Goal: Information Seeking & Learning: Learn about a topic

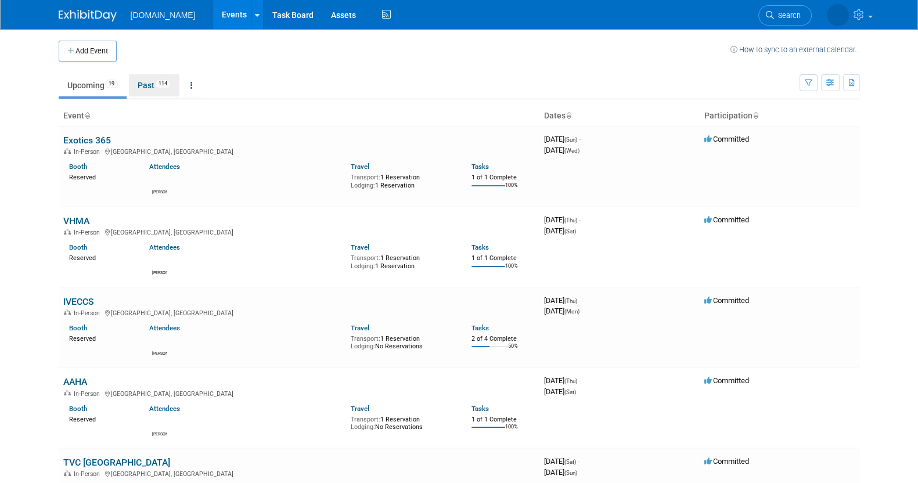
click at [150, 85] on link "Past 114" at bounding box center [154, 85] width 50 height 22
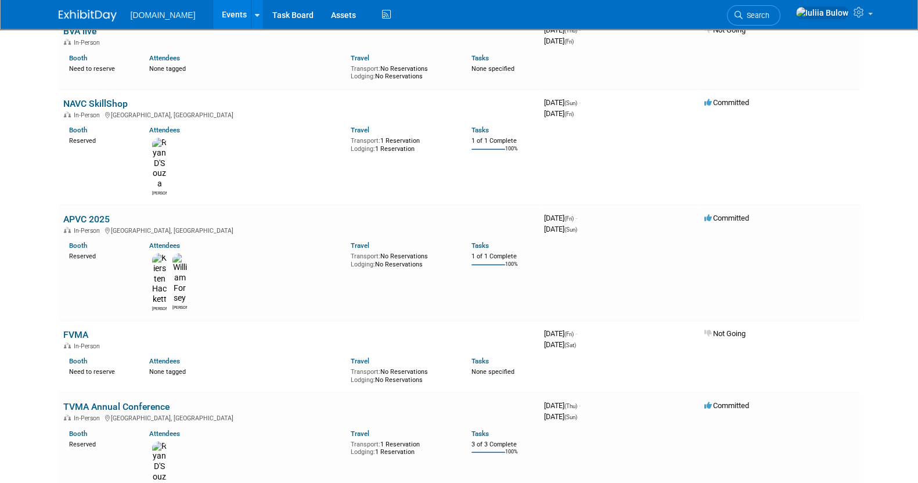
scroll to position [580, 0]
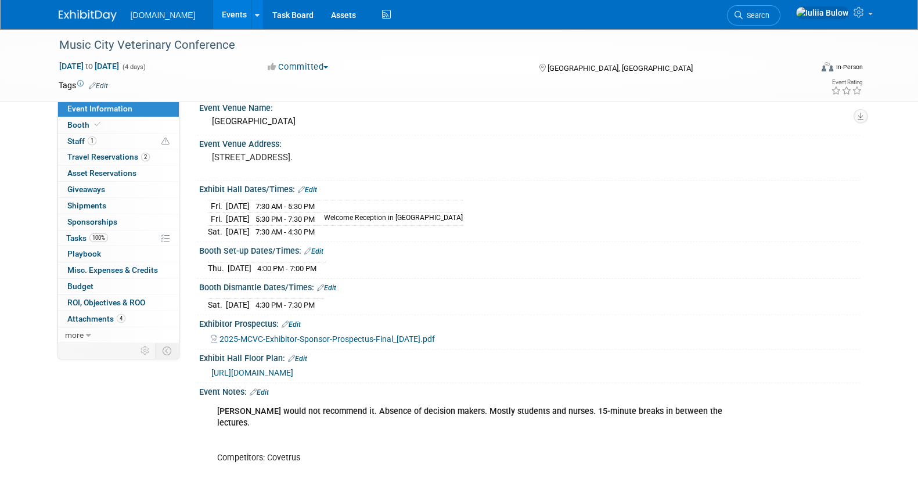
scroll to position [72, 0]
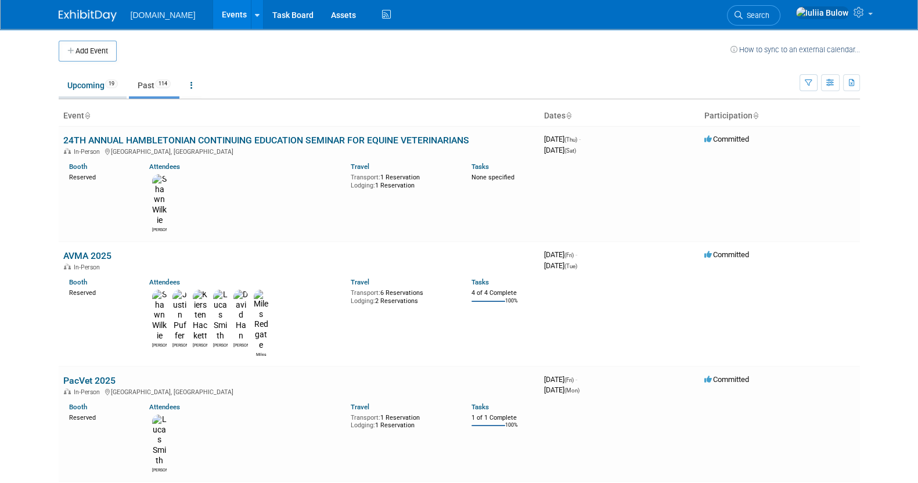
click at [70, 91] on link "Upcoming 19" at bounding box center [93, 85] width 68 height 22
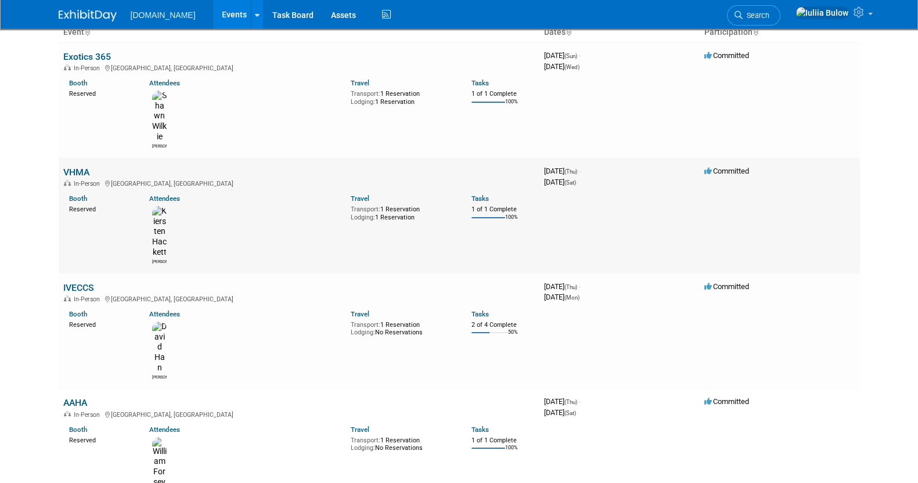
scroll to position [218, 0]
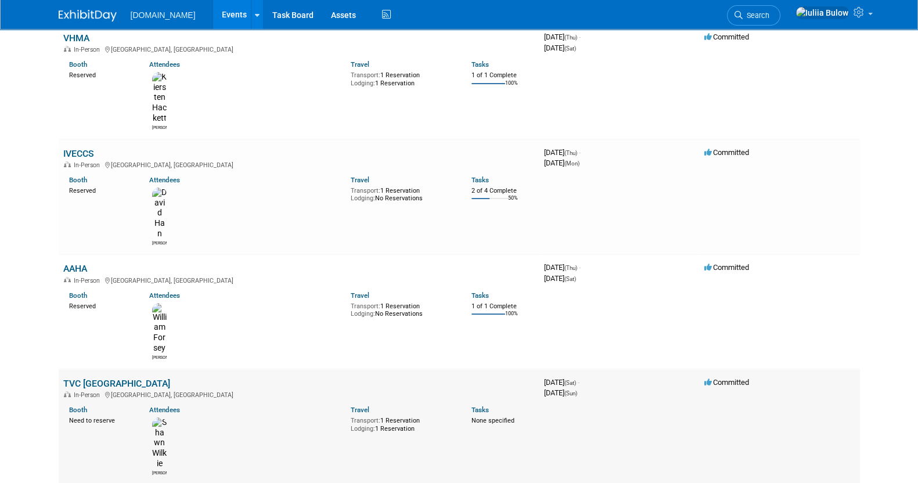
click at [100, 378] on link "TVC [GEOGRAPHIC_DATA]" at bounding box center [116, 383] width 107 height 11
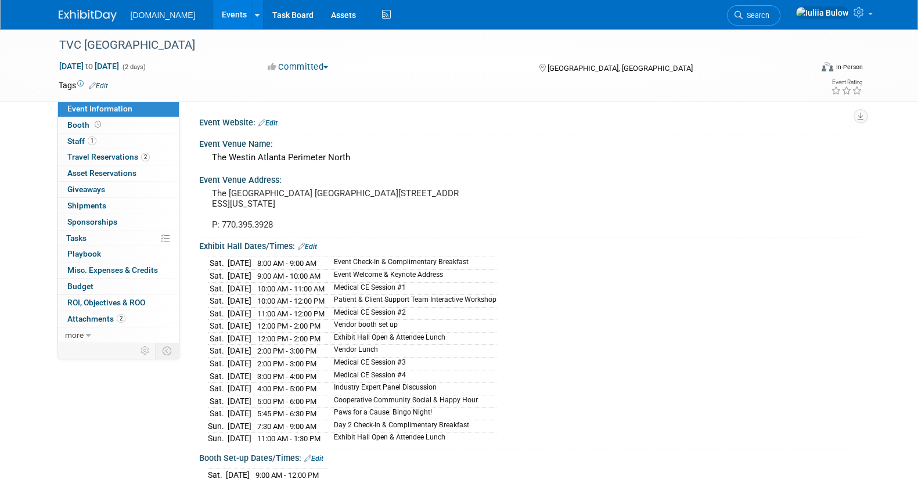
click at [310, 243] on link "Edit" at bounding box center [307, 247] width 19 height 8
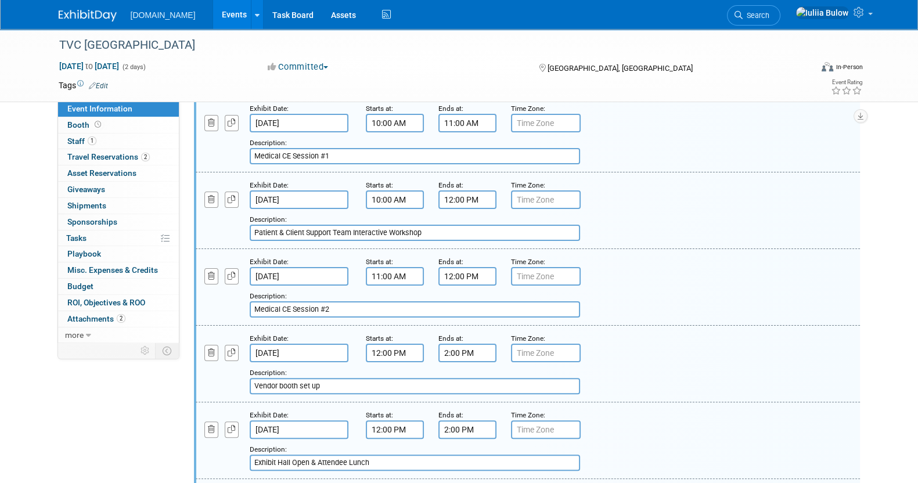
scroll to position [363, 0]
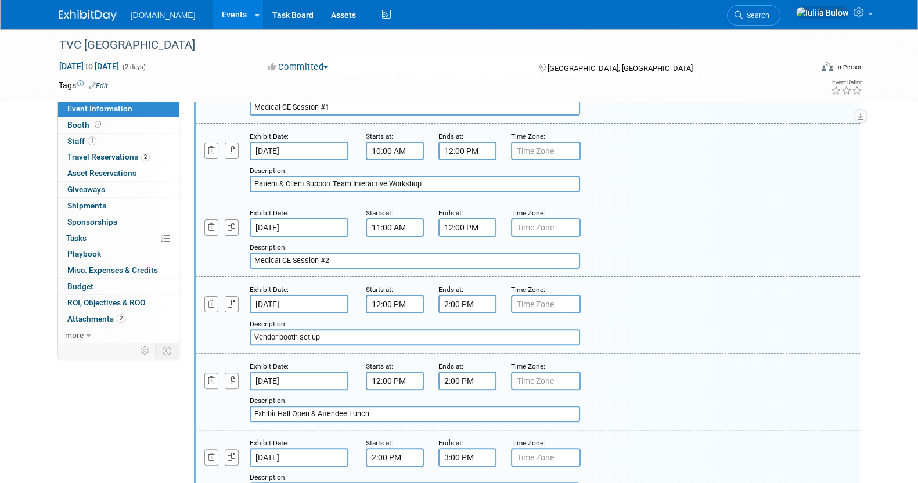
drag, startPoint x: 385, startPoint y: 336, endPoint x: 244, endPoint y: 333, distance: 141.7
click at [244, 333] on div "Add a Description Description: Vendor booth set up" at bounding box center [471, 329] width 568 height 32
click at [117, 111] on span "Event Information" at bounding box center [99, 108] width 65 height 9
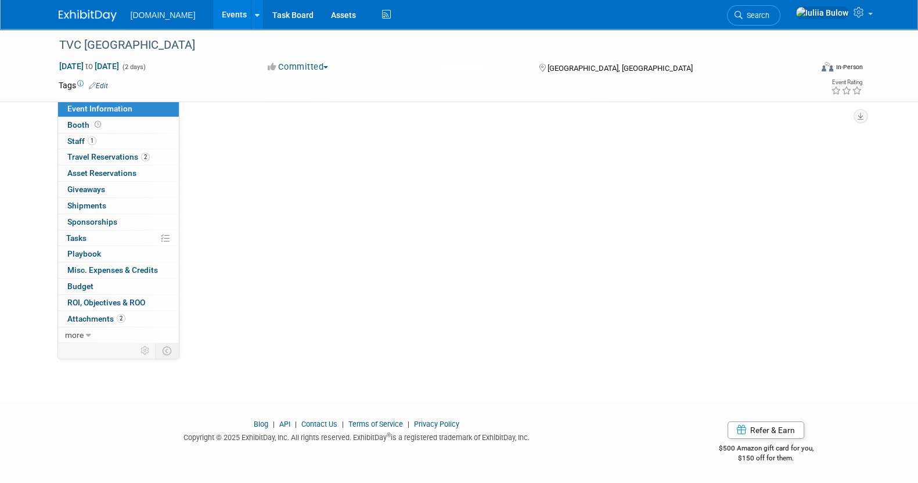
scroll to position [0, 0]
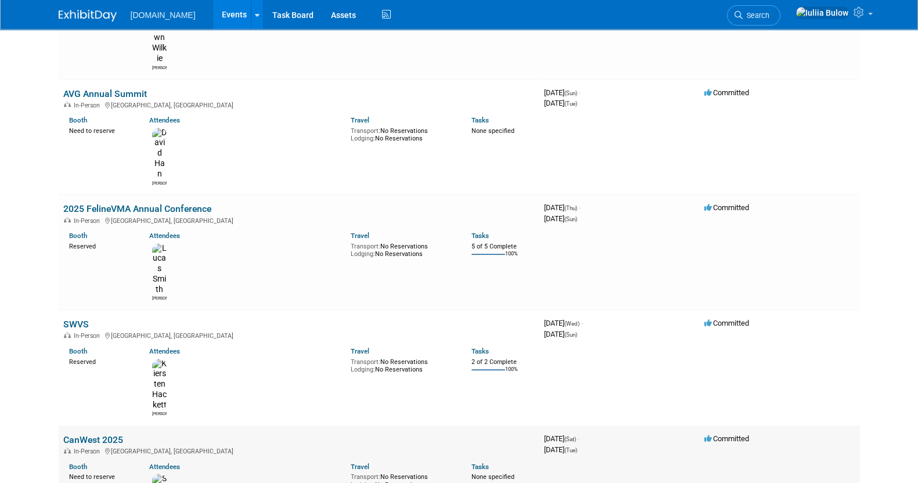
scroll to position [653, 0]
